Goal: Task Accomplishment & Management: Use online tool/utility

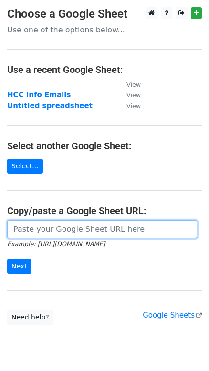
click at [56, 230] on input "url" at bounding box center [102, 229] width 190 height 18
paste input "https://docs.google.com/spreadsheets/d/1Z3KEDZva3yhC-cz2H174SZnR-mt0YU_PnhSVI01…"
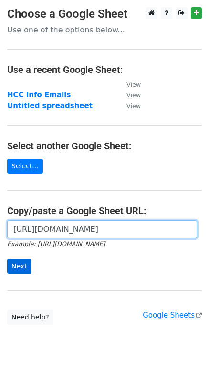
type input "https://docs.google.com/spreadsheets/d/1Z3KEDZva3yhC-cz2H174SZnR-mt0YU_PnhSVI01…"
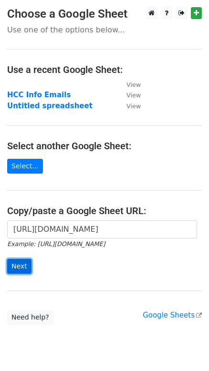
click at [25, 264] on input "Next" at bounding box center [19, 266] width 24 height 15
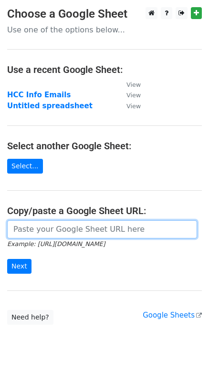
click at [34, 233] on input "url" at bounding box center [102, 229] width 190 height 18
paste input "https://docs.google.com/spreadsheets/d/1Z3KEDZva3yhC-cz2H174SZnR-mt0YU_PnhSVI01…"
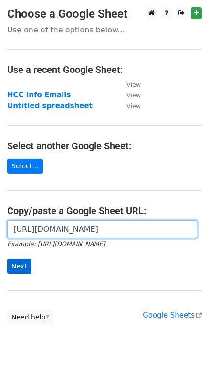
type input "https://docs.google.com/spreadsheets/d/1Z3KEDZva3yhC-cz2H174SZnR-mt0YU_PnhSVI01…"
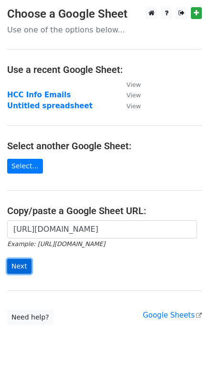
click at [23, 261] on input "Next" at bounding box center [19, 266] width 24 height 15
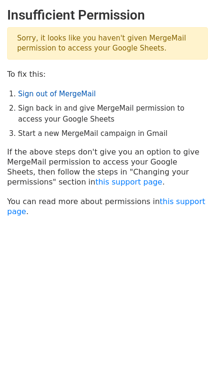
click at [61, 97] on link "Sign out of MergeMail" at bounding box center [57, 94] width 78 height 9
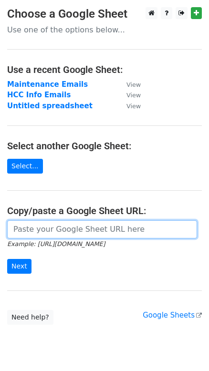
click at [28, 229] on input "url" at bounding box center [102, 229] width 190 height 18
paste input "https://docs.google.com/spreadsheets/d/1Z3KEDZva3yhC-cz2H174SZnR-mt0YU_PnhSVI01…"
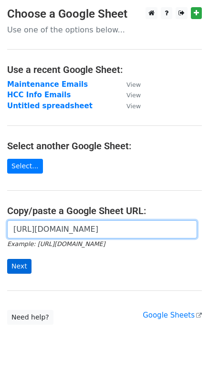
type input "https://docs.google.com/spreadsheets/d/1Z3KEDZva3yhC-cz2H174SZnR-mt0YU_PnhSVI01…"
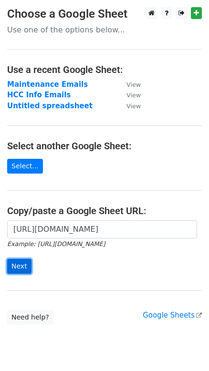
click at [17, 264] on input "Next" at bounding box center [19, 266] width 24 height 15
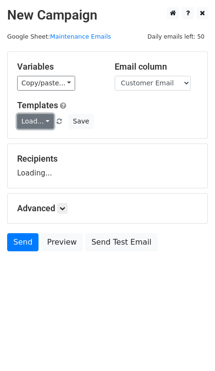
click at [45, 119] on link "Load..." at bounding box center [35, 121] width 37 height 15
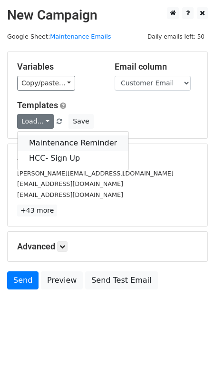
click at [48, 138] on link "Maintenance Reminder" at bounding box center [73, 142] width 111 height 15
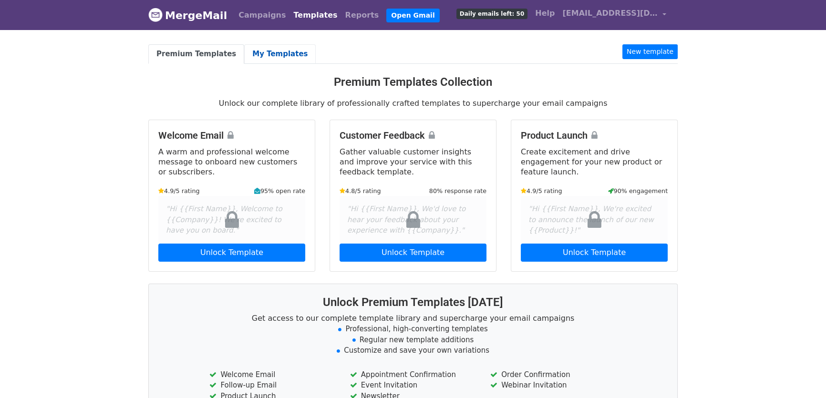
click at [254, 55] on link "My Templates" at bounding box center [280, 54] width 72 height 20
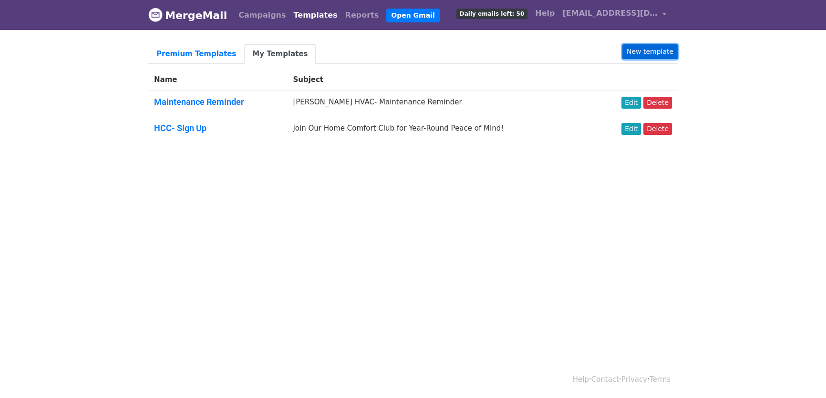
click at [642, 51] on link "New template" at bounding box center [649, 51] width 55 height 15
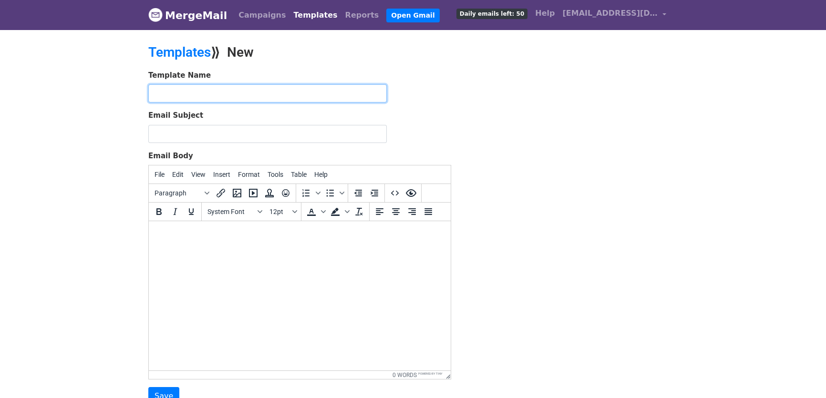
click at [191, 95] on input "text" at bounding box center [267, 93] width 238 height 18
type input "Charity Golf Tournament 2025"
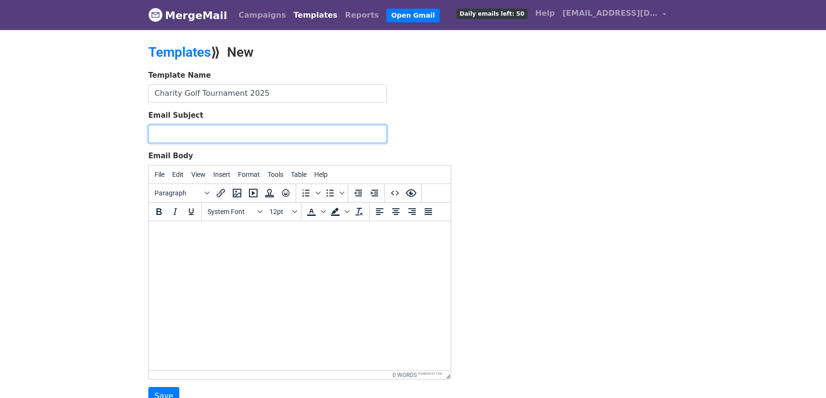
click at [165, 131] on input "Email Subject" at bounding box center [267, 134] width 238 height 18
type input "Let's Hit the Green for a Great Cause-"
click at [202, 211] on div "System Font 12pt" at bounding box center [252, 212] width 100 height 19
click at [202, 232] on body at bounding box center [299, 234] width 286 height 10
paste body
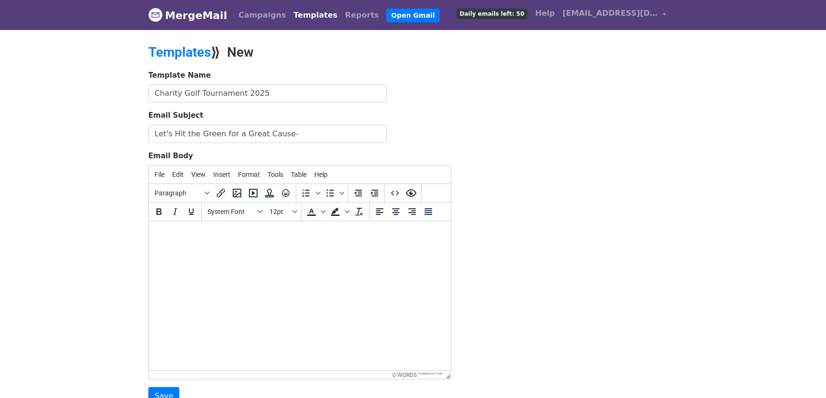
scroll to position [140, 0]
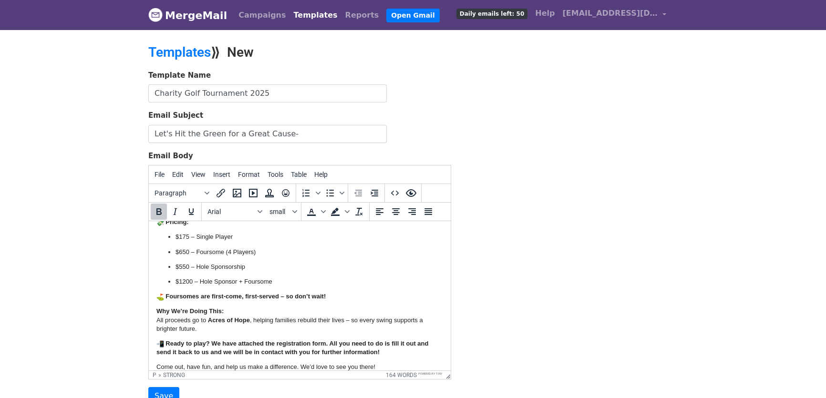
click at [266, 315] on p "Why We’re Doing This: All proceeds go to Acres of Hope , helping families rebui…" at bounding box center [299, 320] width 286 height 26
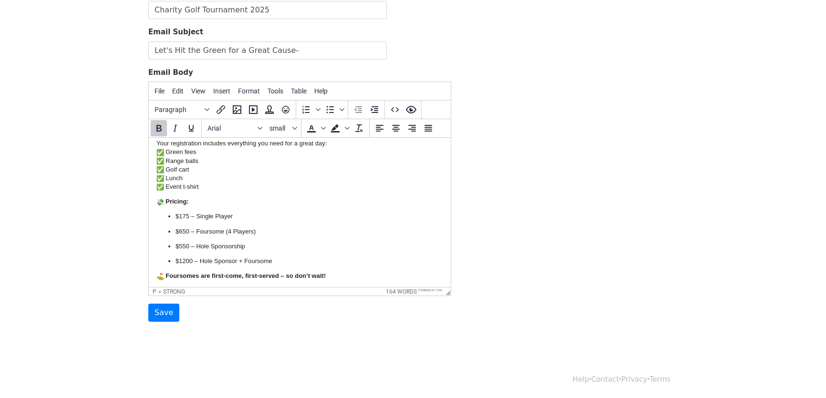
scroll to position [0, 0]
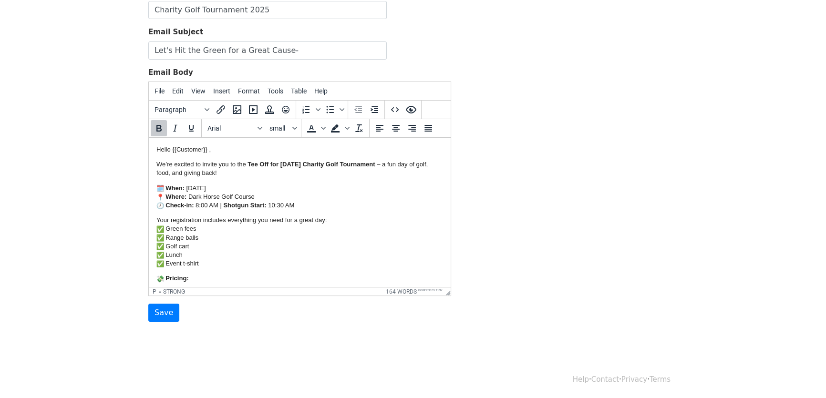
click at [283, 238] on p "Your registration includes everything you need for a great day: Green fees Rang…" at bounding box center [299, 242] width 286 height 52
click at [209, 251] on p "Your registration includes everything you need for a great day: Green fees Rang…" at bounding box center [299, 242] width 286 height 52
click at [205, 260] on p "Your registration includes everything you need for a great day: Green fees Rang…" at bounding box center [299, 242] width 286 height 52
click at [193, 250] on p "Your registration includes everything you need for a great day: Green fees Rang…" at bounding box center [299, 242] width 286 height 52
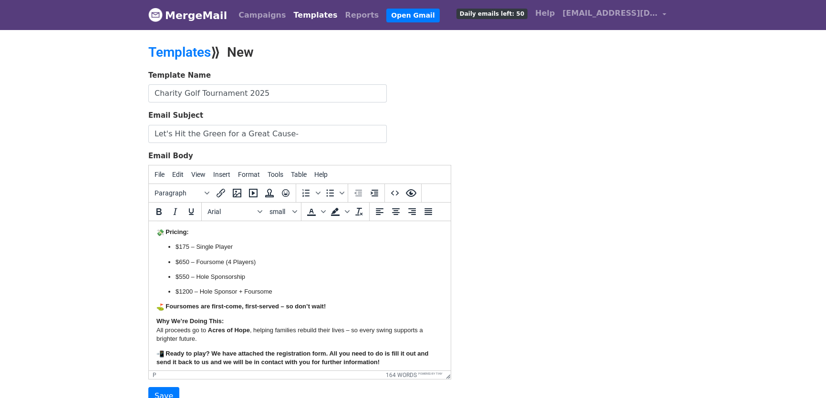
click at [101, 269] on body "MergeMail Campaigns Templates Reports Open Gmail Daily emails left: 50 Help nwu…" at bounding box center [413, 221] width 826 height 443
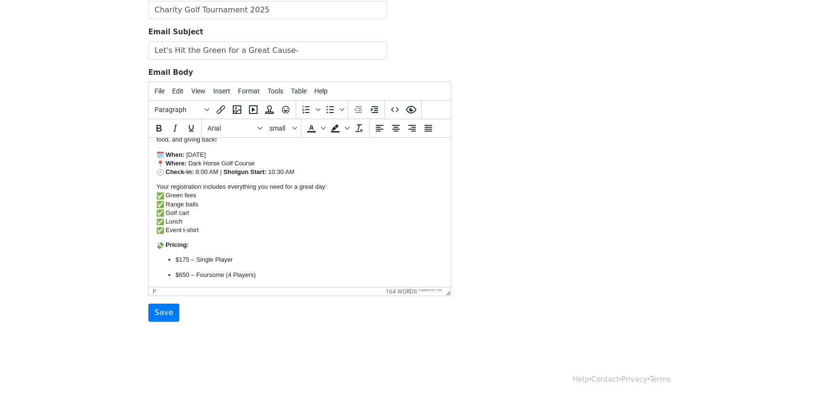
scroll to position [18, 0]
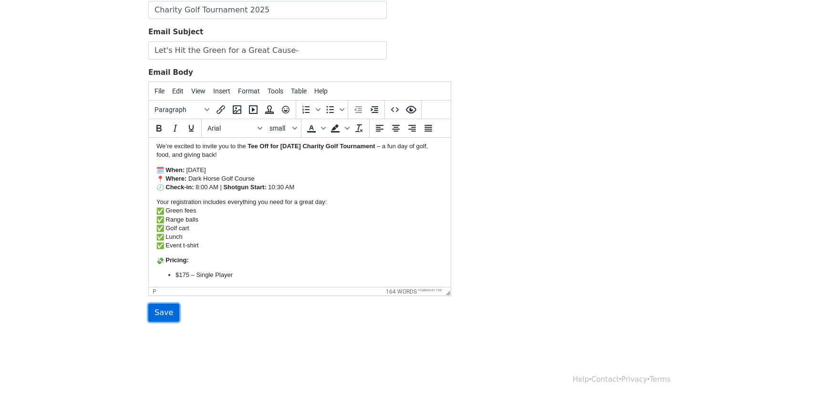
click at [157, 312] on input "Save" at bounding box center [163, 313] width 31 height 18
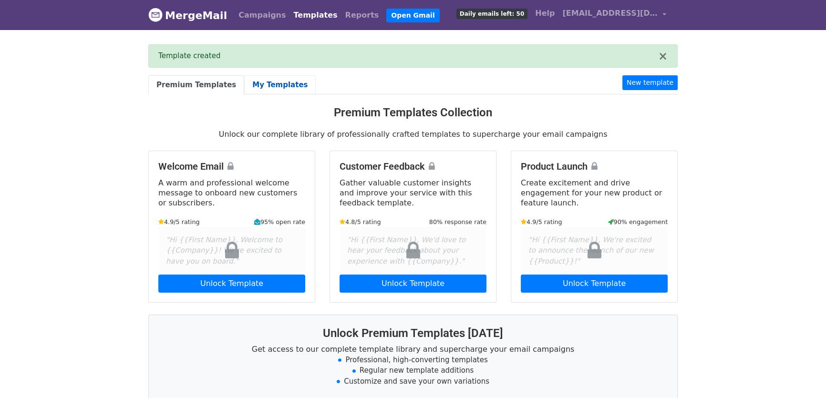
click at [263, 86] on link "My Templates" at bounding box center [280, 85] width 72 height 20
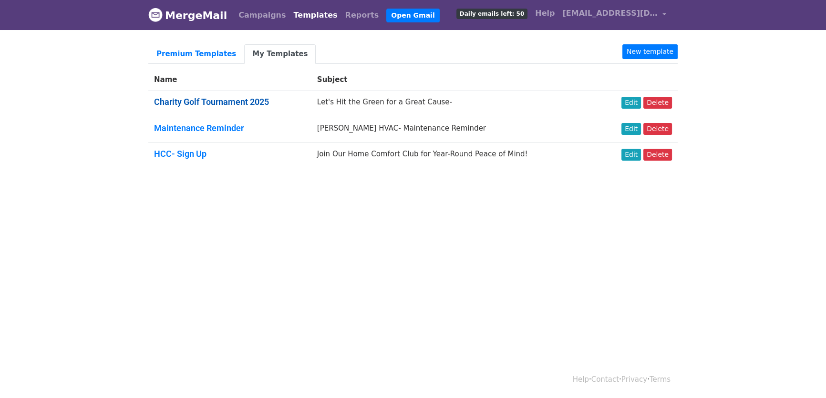
click at [223, 102] on link "Charity Golf Tournament 2025" at bounding box center [211, 102] width 115 height 10
click at [634, 104] on link "Edit" at bounding box center [631, 103] width 20 height 12
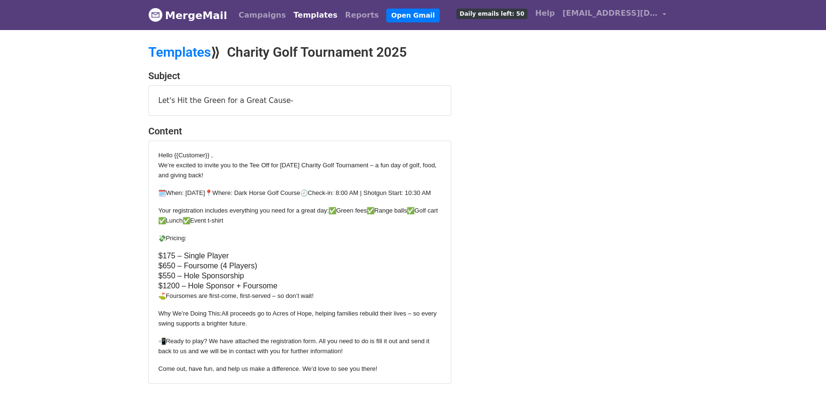
click at [287, 99] on div "Let's Hit the Green for a Great Cause-" at bounding box center [300, 101] width 302 height 30
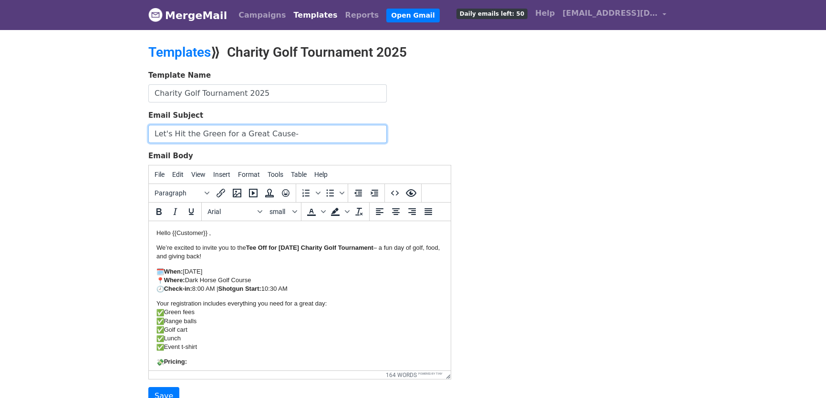
click at [300, 130] on input "Let's Hit the Green for a Great Cause-" at bounding box center [267, 134] width 238 height 18
type input "Let's Hit the Green for a Great Cause"
click at [135, 178] on body "MergeMail Campaigns Templates Reports Open Gmail Daily emails left: 50 Help nwu…" at bounding box center [413, 221] width 826 height 443
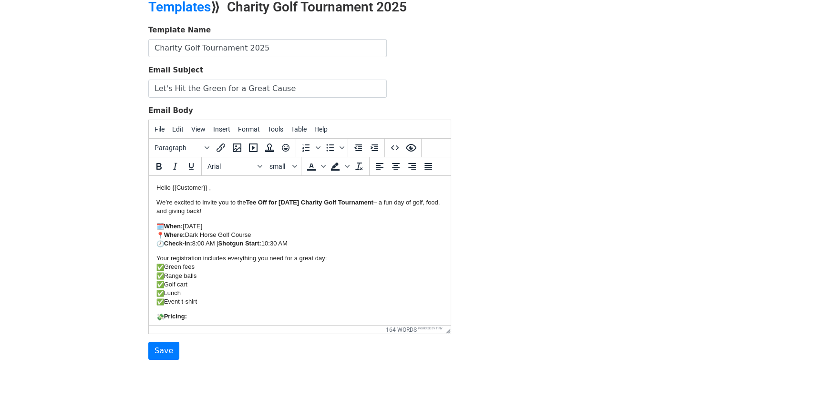
scroll to position [83, 0]
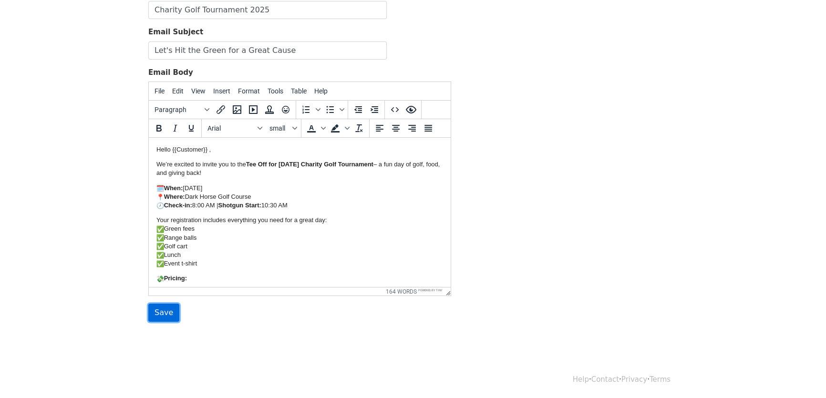
click at [169, 311] on input "Save" at bounding box center [163, 313] width 31 height 18
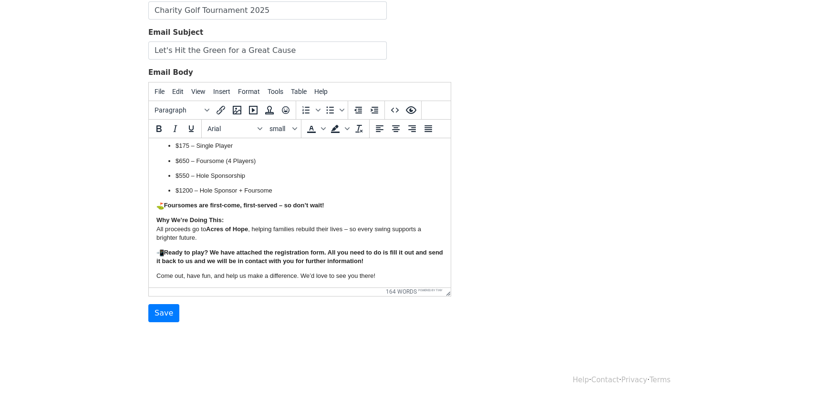
scroll to position [114, 0]
click at [396, 260] on p "Ready to play? We have attached the registration form. All you need to do is fi…" at bounding box center [299, 255] width 286 height 17
click at [383, 275] on p "Come out, have fun, and help us make a difference. We’d love to see you there!" at bounding box center [299, 275] width 286 height 9
click at [388, 256] on p "Ready to play? We have attached the registration form. All you need to do is fi…" at bounding box center [299, 255] width 286 height 17
click at [97, 251] on body "MergeMail Campaigns Templates Reports Open Gmail Daily emails left: 50 Help nwu…" at bounding box center [413, 123] width 826 height 474
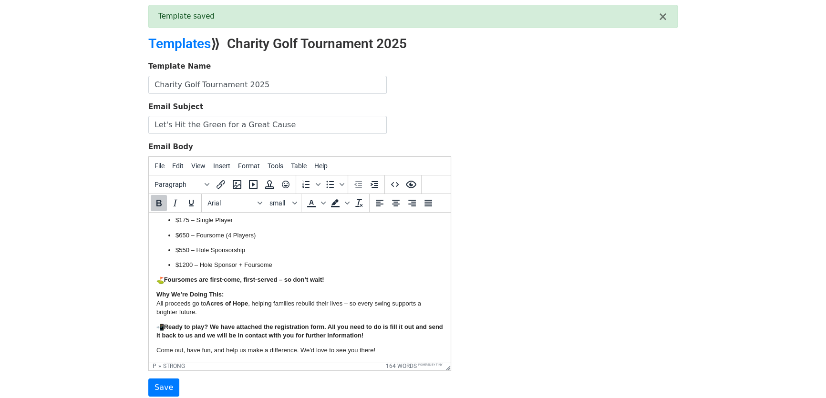
scroll to position [86, 0]
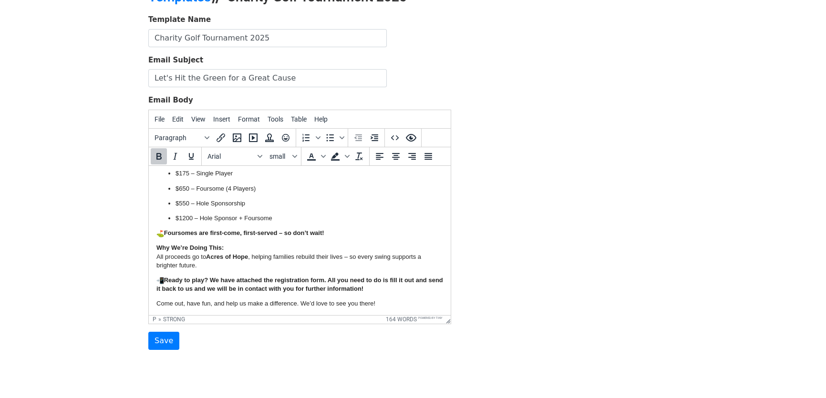
click at [392, 290] on p "Ready to play? We have attached the registration form. All you need to do is fi…" at bounding box center [299, 284] width 286 height 17
drag, startPoint x: 387, startPoint y: 284, endPoint x: 213, endPoint y: 271, distance: 174.0
click at [213, 271] on body "Hello {{Customer}} , We’re excited to invite you to the Tee Off for Tomorrow Ch…" at bounding box center [299, 166] width 286 height 283
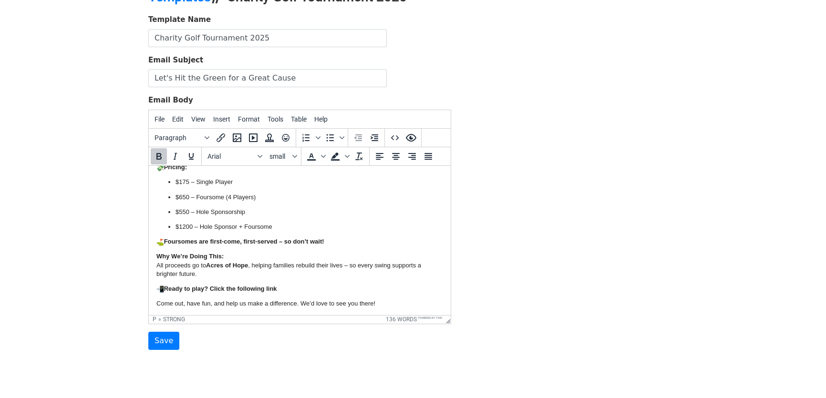
click at [287, 286] on p "Ready to play? Click the following link" at bounding box center [299, 288] width 286 height 9
click at [306, 286] on p "Ready to play? Click the following link" at bounding box center [299, 288] width 286 height 9
click at [311, 287] on p "Ready to play? Click the following link →" at bounding box center [299, 288] width 286 height 9
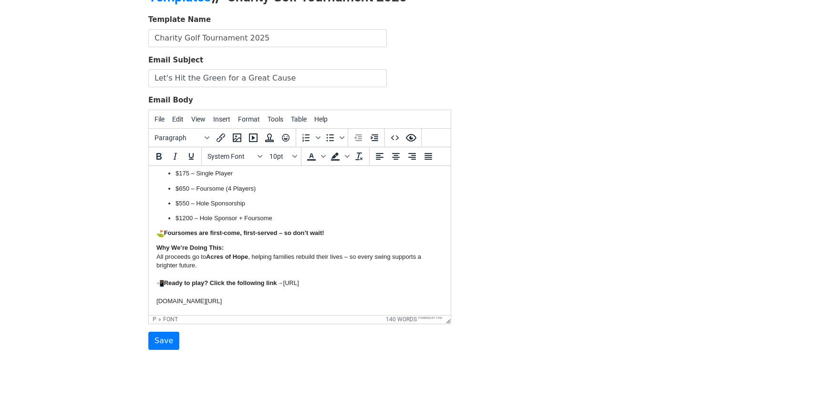
click at [156, 301] on font "dac.com/golf-tournament/" at bounding box center [188, 300] width 65 height 7
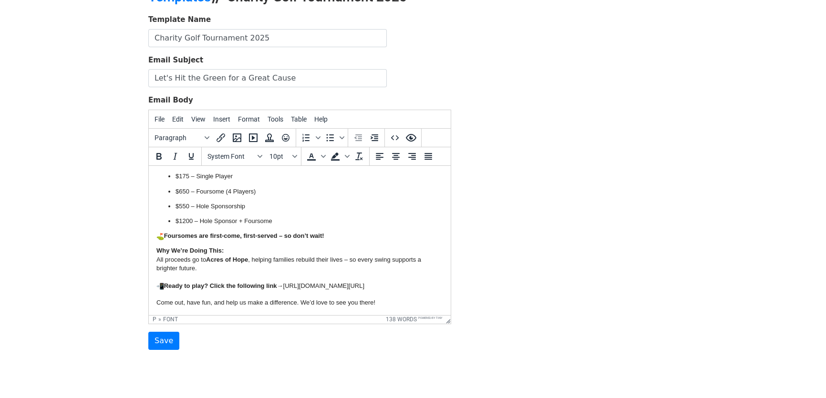
click at [222, 290] on p "Ready to play? Click the following link → https://www.spoorsheatingan dac.com/g…" at bounding box center [299, 285] width 286 height 10
click at [277, 283] on strong "Ready to play? Click the following link" at bounding box center [216, 285] width 121 height 7
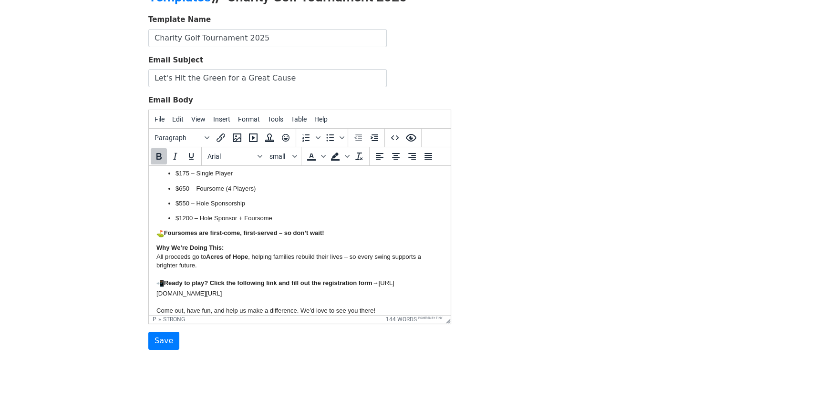
click at [320, 282] on strong "Ready to play? Click the following link and fill out the registration form" at bounding box center [264, 282] width 216 height 7
click at [330, 290] on p "Ready to play? Click the following link and fill out the following registration…" at bounding box center [299, 287] width 286 height 21
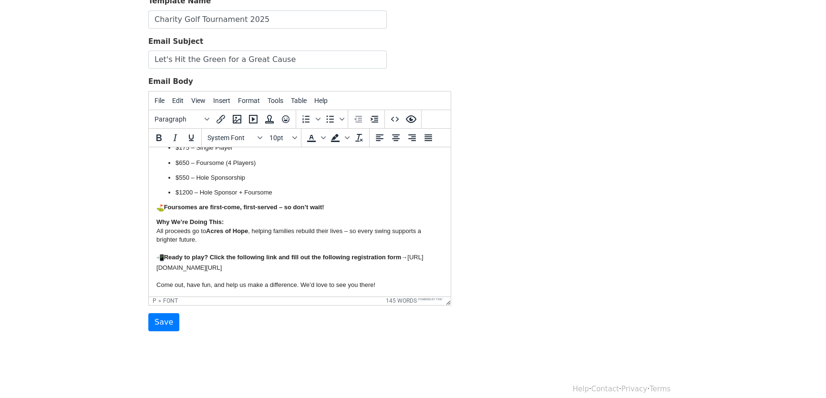
scroll to position [114, 0]
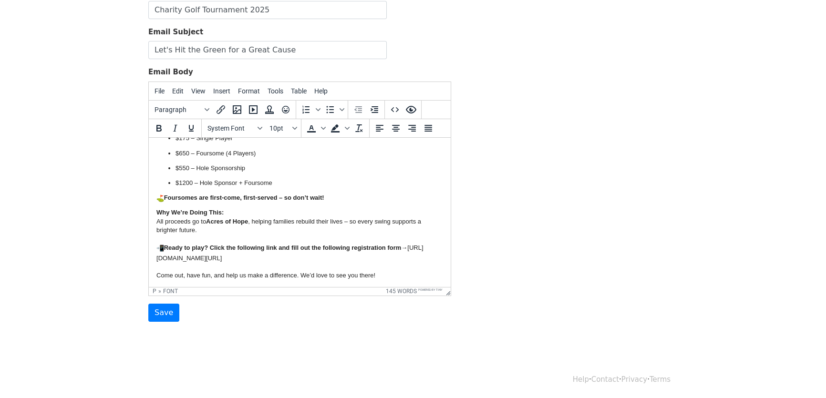
click at [326, 261] on p "Ready to play? Click the following link and fill out the following registration…" at bounding box center [299, 252] width 286 height 21
click at [386, 271] on p "Come out, have fun, and help us make a difference. We’d love to see you there!" at bounding box center [299, 275] width 286 height 9
click at [349, 257] on p "Ready to play? Click the following link and fill out the following registration…" at bounding box center [299, 252] width 286 height 21
click at [387, 274] on p "Come out, have fun, and help us make a difference. We’d love to see you there!" at bounding box center [299, 275] width 286 height 9
click at [347, 259] on p "Ready to play? Click the following link and fill out the following registration…" at bounding box center [299, 252] width 286 height 21
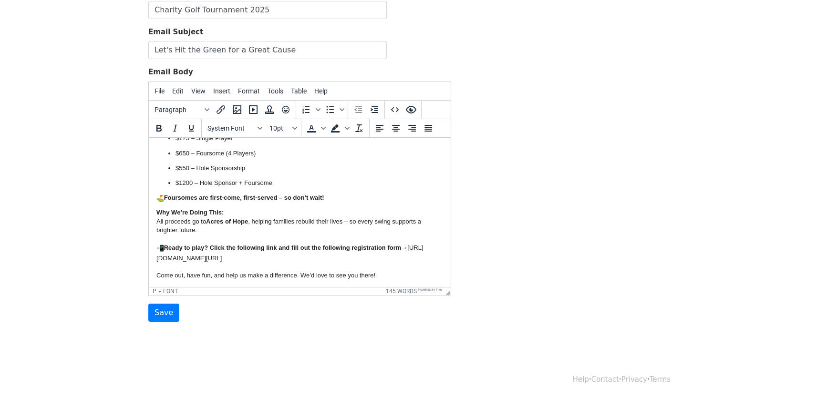
click at [399, 275] on p "Come out, have fun, and help us make a difference. We’d love to see you there!" at bounding box center [299, 275] width 286 height 9
click at [361, 262] on p "Ready to play? Click the following link and fill out the following registration…" at bounding box center [299, 252] width 286 height 21
click at [398, 280] on html "Hello {{Customer}} , We’re excited to invite you to the Tee Off for Tomorrow Ch…" at bounding box center [300, 134] width 302 height 305
click at [353, 261] on p "Ready to play? Click the following link and fill out the following registration…" at bounding box center [299, 252] width 286 height 21
click at [390, 276] on p "Come out, have fun, and help us make a difference. We’d love to see you there!" at bounding box center [299, 275] width 286 height 9
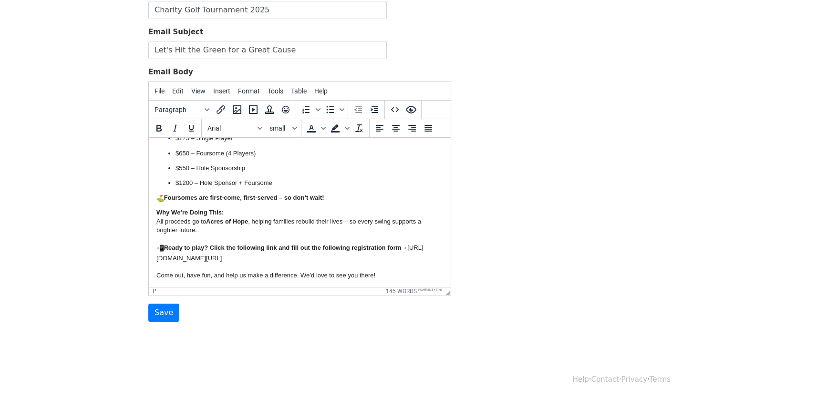
click at [388, 269] on body "Hello {{Customer}} , We’re excited to invite you to the Tee Off for Tomorrow Ch…" at bounding box center [299, 134] width 286 height 289
click at [300, 274] on p "Come out, have fun, and help us make a difference. We’d love to see you there!" at bounding box center [299, 275] width 286 height 9
click at [390, 275] on p "Come out, have fun, and help us make a difference. We’d love to see you there!" at bounding box center [299, 275] width 286 height 9
click at [217, 273] on p "Come out, have fun, and help us make a difference. We’d love to see you there!" at bounding box center [299, 275] width 286 height 9
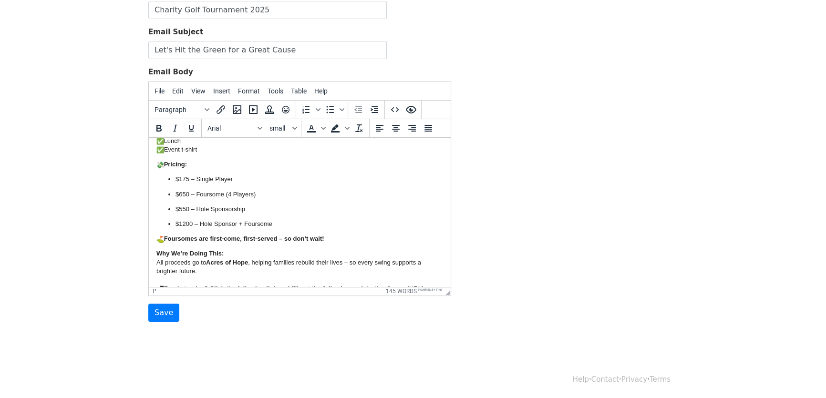
scroll to position [155, 0]
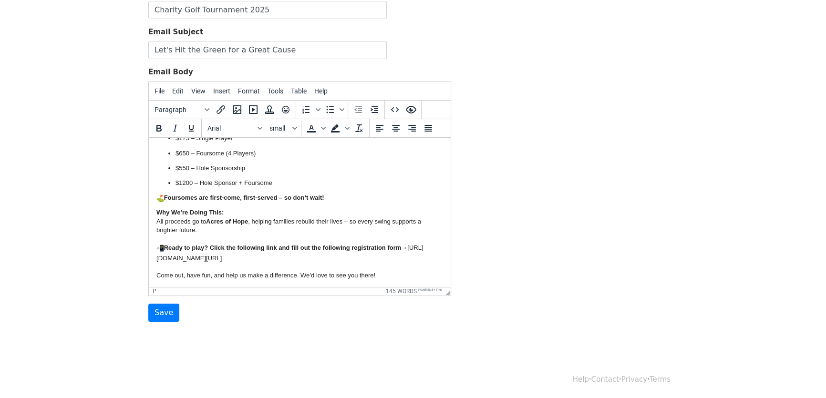
click at [218, 275] on p "Come out, have fun, and help us make a difference. We’d love to see you there!" at bounding box center [299, 275] width 286 height 9
click at [397, 273] on p "Come out, have fun, and help us make a difference. We’d love to see you there!" at bounding box center [299, 275] width 286 height 9
click at [389, 275] on p "Come out, have fun, and help us make a difference. We’d love to see you there!" at bounding box center [299, 275] width 286 height 9
click at [334, 250] on strong "Ready to play? Click the following link and fill out the following registration…" at bounding box center [278, 247] width 245 height 7
click at [397, 243] on p "Ready to play? Click the following link and fill out the following registration…" at bounding box center [299, 252] width 286 height 21
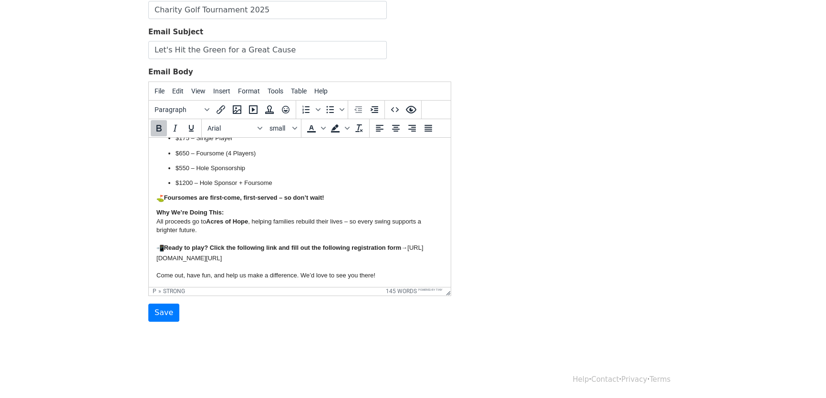
click at [407, 246] on p "Ready to play? Click the following link and fill out the following registration…" at bounding box center [299, 252] width 286 height 21
drag, startPoint x: 388, startPoint y: 275, endPoint x: 372, endPoint y: 275, distance: 15.7
click at [388, 275] on p "Come out, have fun, and help us make a difference. We’d love to see you there!" at bounding box center [299, 275] width 286 height 9
click at [156, 275] on p "Come out, have fun, and help us make a difference. We’d love to see you there!" at bounding box center [299, 275] width 286 height 9
click at [386, 273] on p "Come out, have fun, and help us make a difference. We’d love to see you there!" at bounding box center [299, 275] width 286 height 9
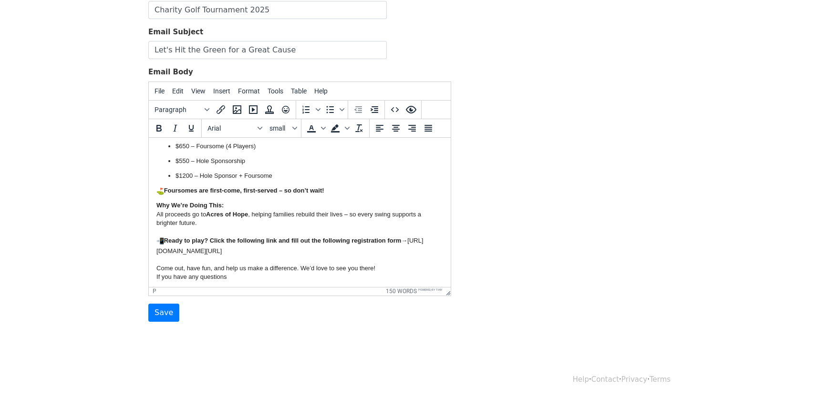
scroll to position [164, 0]
click at [245, 275] on p "Come out, have fun, and help us make a difference. We’d love to see you there! …" at bounding box center [299, 270] width 286 height 17
click at [235, 275] on p "Come out, have fun, and help us make a difference. We’d love to see you there! …" at bounding box center [299, 270] width 286 height 17
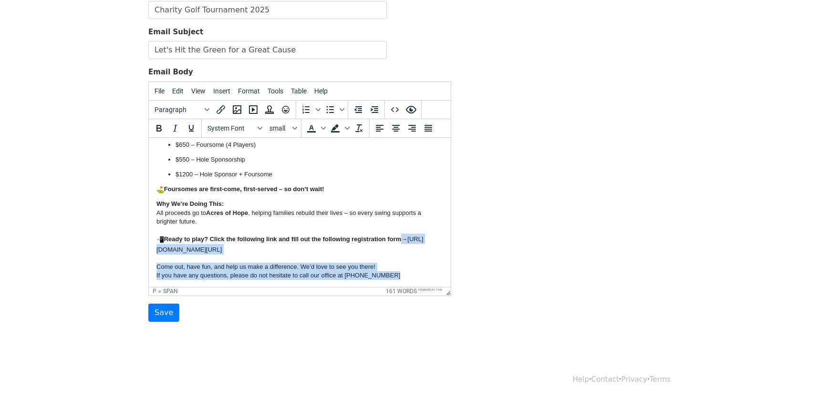
drag, startPoint x: 399, startPoint y: 273, endPoint x: 285, endPoint y: 386, distance: 161.1
click at [149, 250] on html "Hello {{Customer}} , We’re excited to invite you to the Tee Off for Tomorrow Ch…" at bounding box center [300, 130] width 302 height 313
click at [213, 266] on p "Come out, have fun, and help us make a difference. We’d love to see you there! …" at bounding box center [299, 270] width 286 height 17
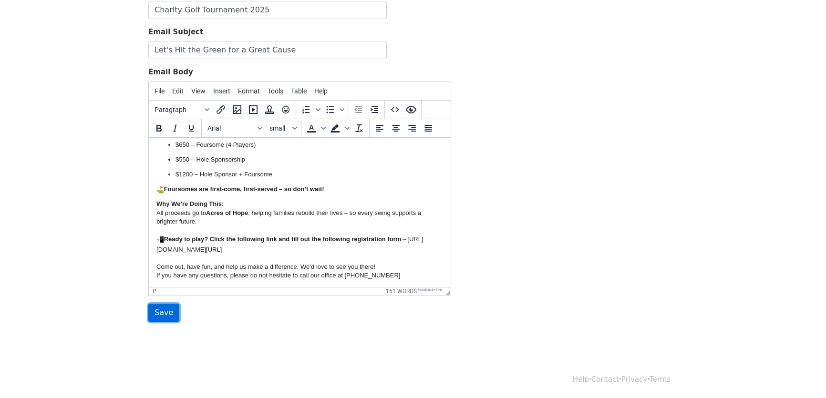
click at [163, 311] on input "Save" at bounding box center [163, 313] width 31 height 18
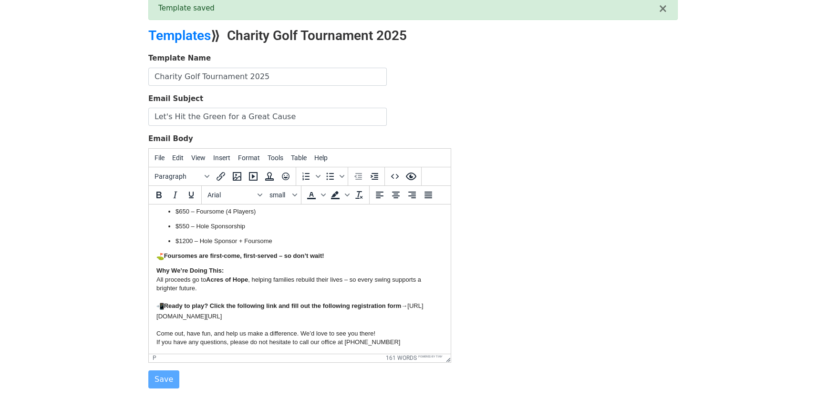
scroll to position [114, 0]
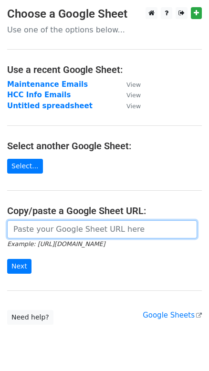
click at [57, 228] on input "url" at bounding box center [102, 229] width 190 height 18
paste input "[URL][DOMAIN_NAME]"
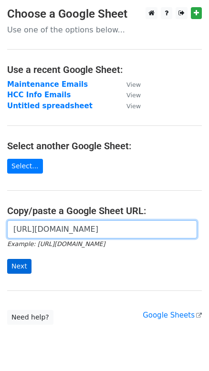
type input "[URL][DOMAIN_NAME]"
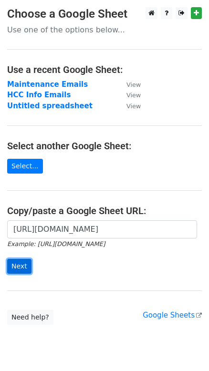
click at [21, 265] on input "Next" at bounding box center [19, 266] width 24 height 15
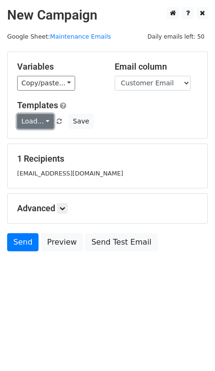
click at [39, 118] on link "Load..." at bounding box center [35, 121] width 37 height 15
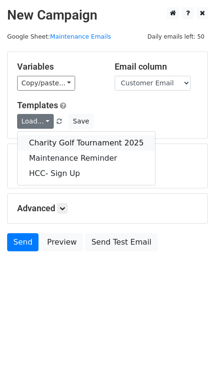
click at [54, 141] on link "Charity Golf Tournament 2025" at bounding box center [87, 142] width 138 height 15
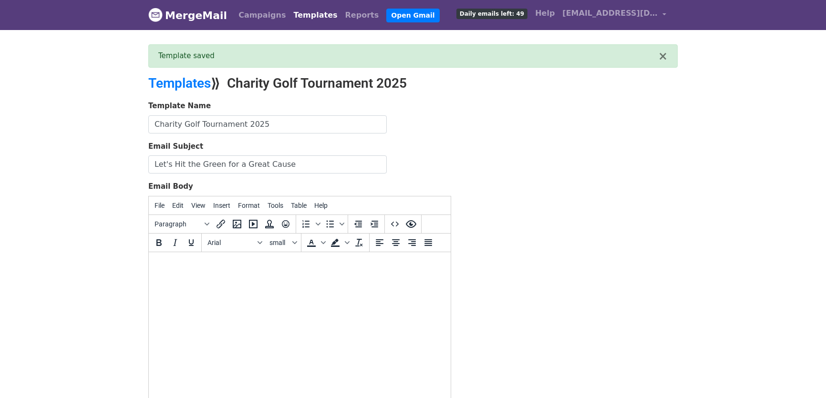
scroll to position [71, 0]
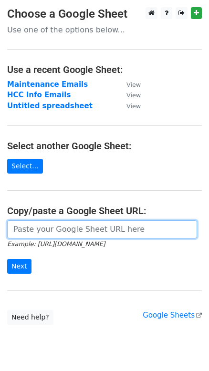
click at [24, 232] on input "url" at bounding box center [102, 229] width 190 height 18
paste input "https://docs.google.com/spreadsheets/d/1Z3KEDZva3yhC-cz2H174SZnR-mt0YU_PnhSVI01…"
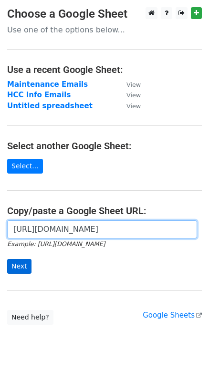
type input "https://docs.google.com/spreadsheets/d/1Z3KEDZva3yhC-cz2H174SZnR-mt0YU_PnhSVI01…"
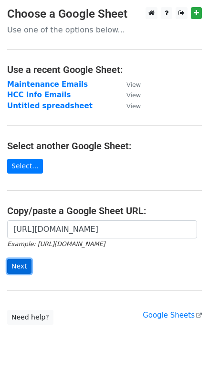
click at [12, 269] on input "Next" at bounding box center [19, 266] width 24 height 15
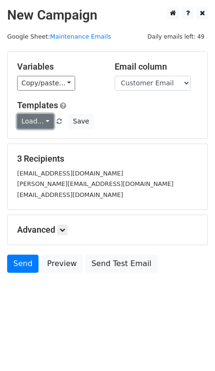
click at [30, 121] on link "Load..." at bounding box center [35, 121] width 37 height 15
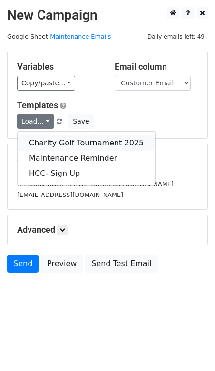
click at [51, 139] on link "Charity Golf Tournament 2025" at bounding box center [87, 142] width 138 height 15
